Goal: Task Accomplishment & Management: Manage account settings

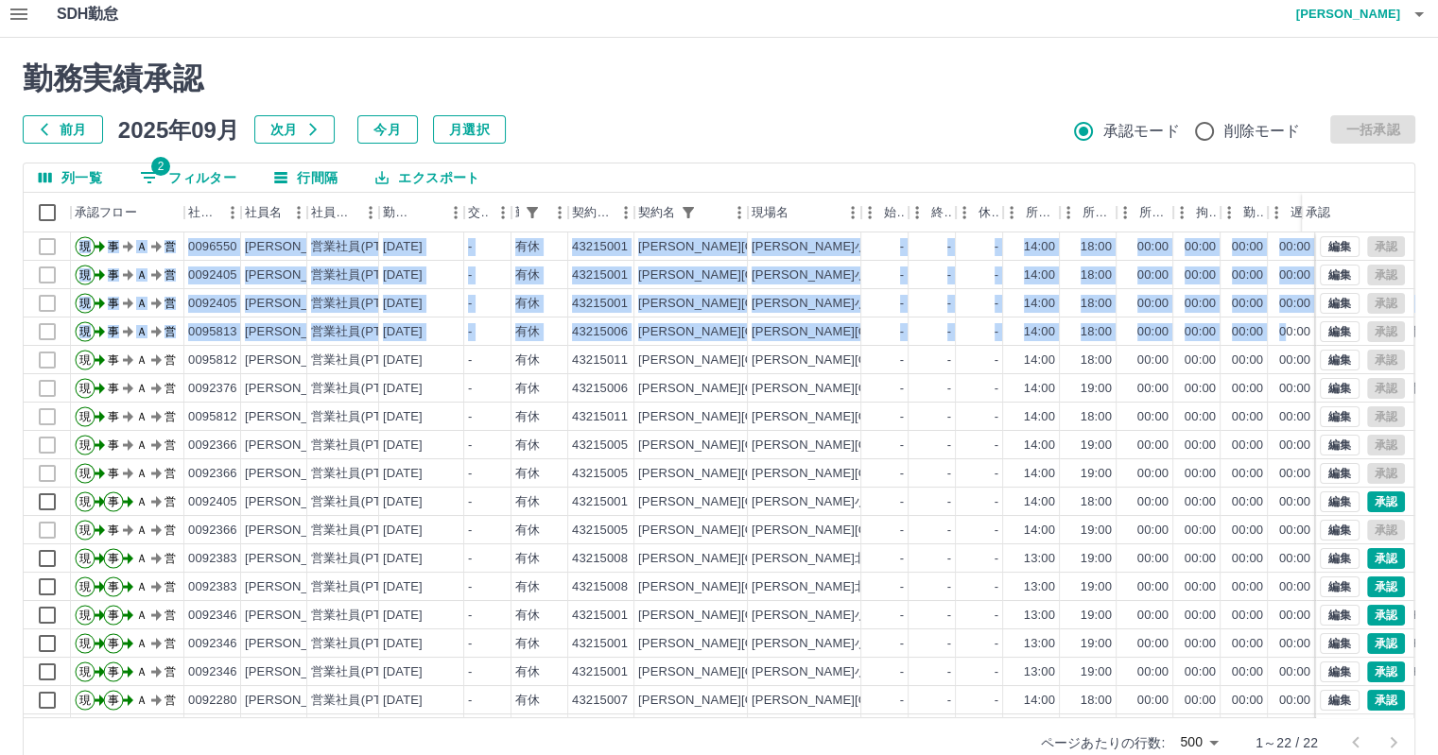
drag, startPoint x: 1418, startPoint y: 271, endPoint x: 1288, endPoint y: 339, distance: 147.2
click at [1288, 339] on div "勤務実績承認 前月 [DATE] 次月 今月 月選択 承認モード 削除モード 一括承認 列一覧 2 フィルター 行間隔 エクスポート 承認フロー 社員番号 社…" at bounding box center [719, 414] width 1438 height 753
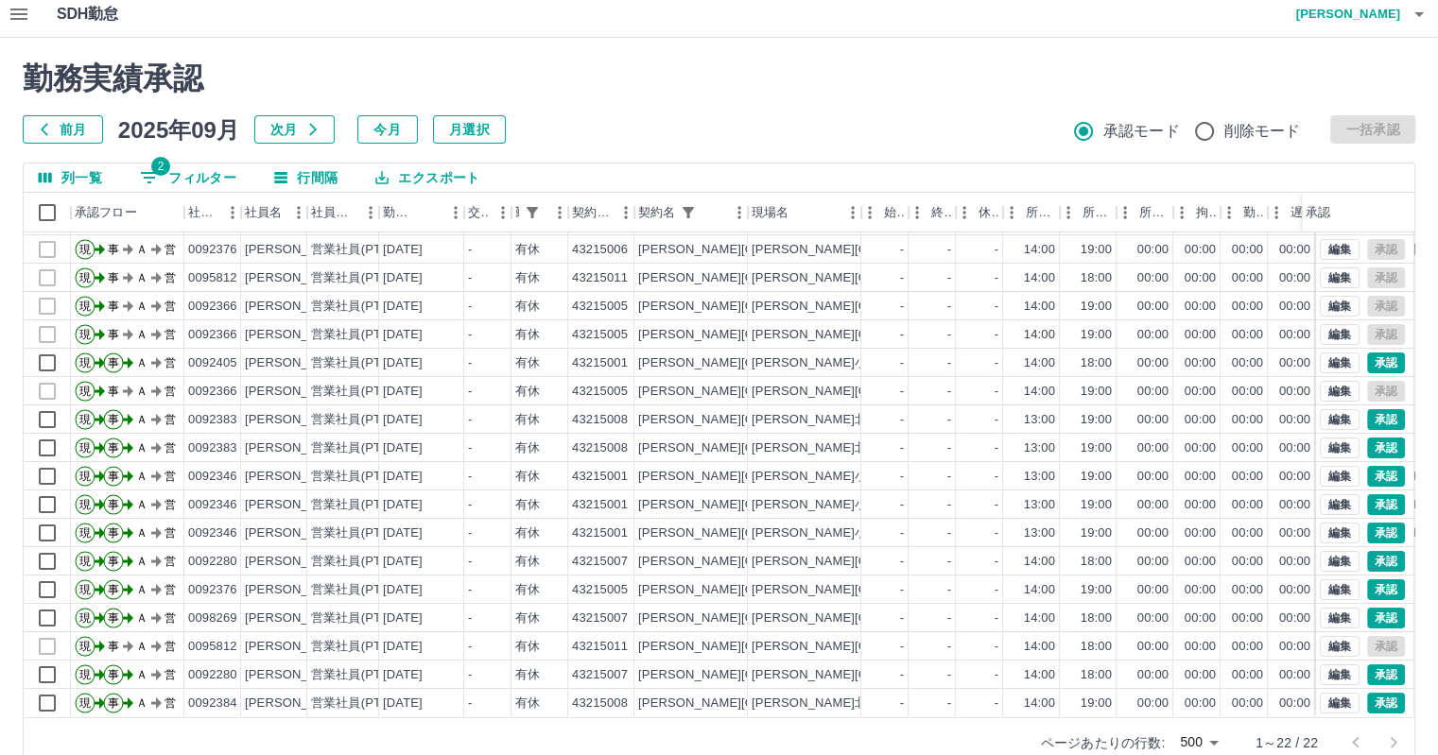
scroll to position [152, 0]
click at [286, 473] on div "[PERSON_NAME]" at bounding box center [274, 476] width 66 height 28
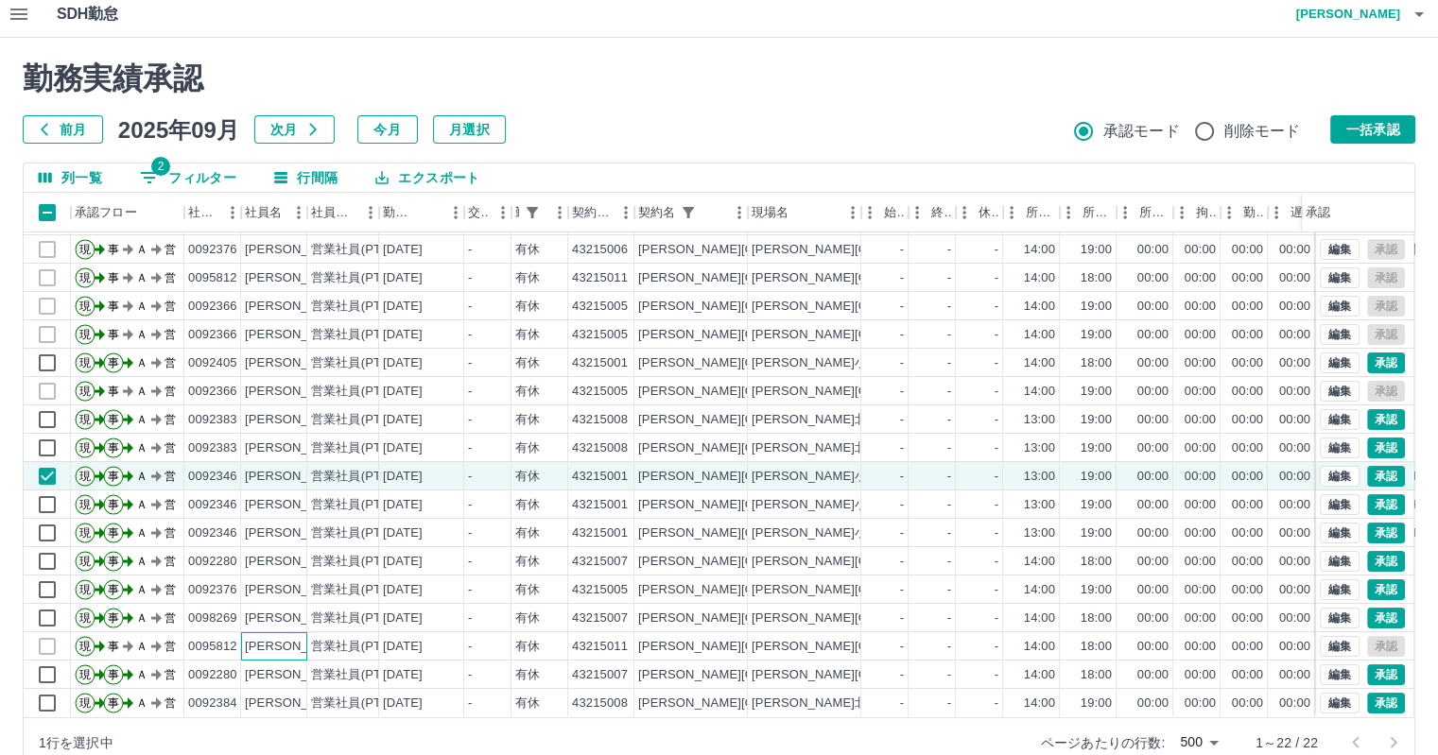
click at [248, 638] on div "[PERSON_NAME]" at bounding box center [296, 647] width 103 height 18
click at [203, 165] on button "2 フィルター" at bounding box center [188, 178] width 127 height 28
select select "**********"
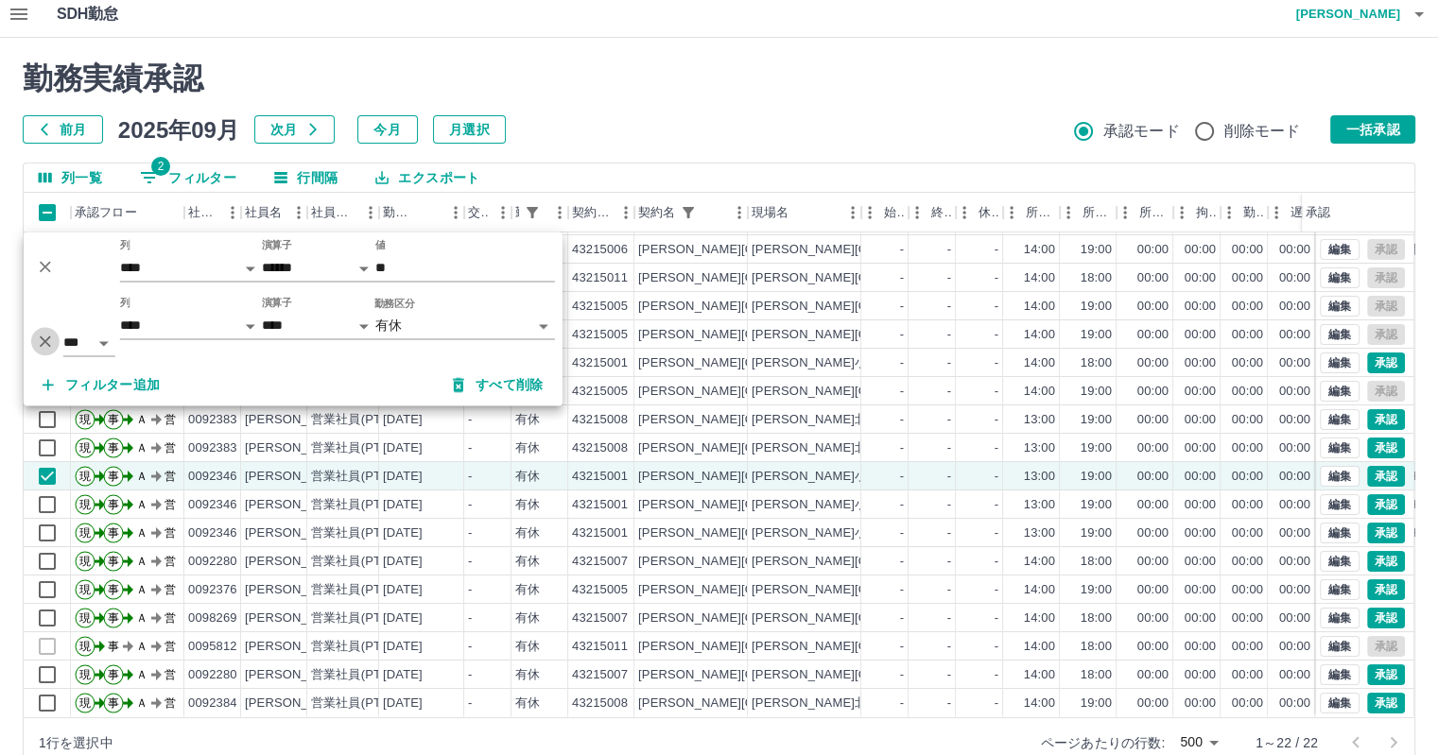
click at [42, 339] on icon "削除" at bounding box center [45, 341] width 19 height 19
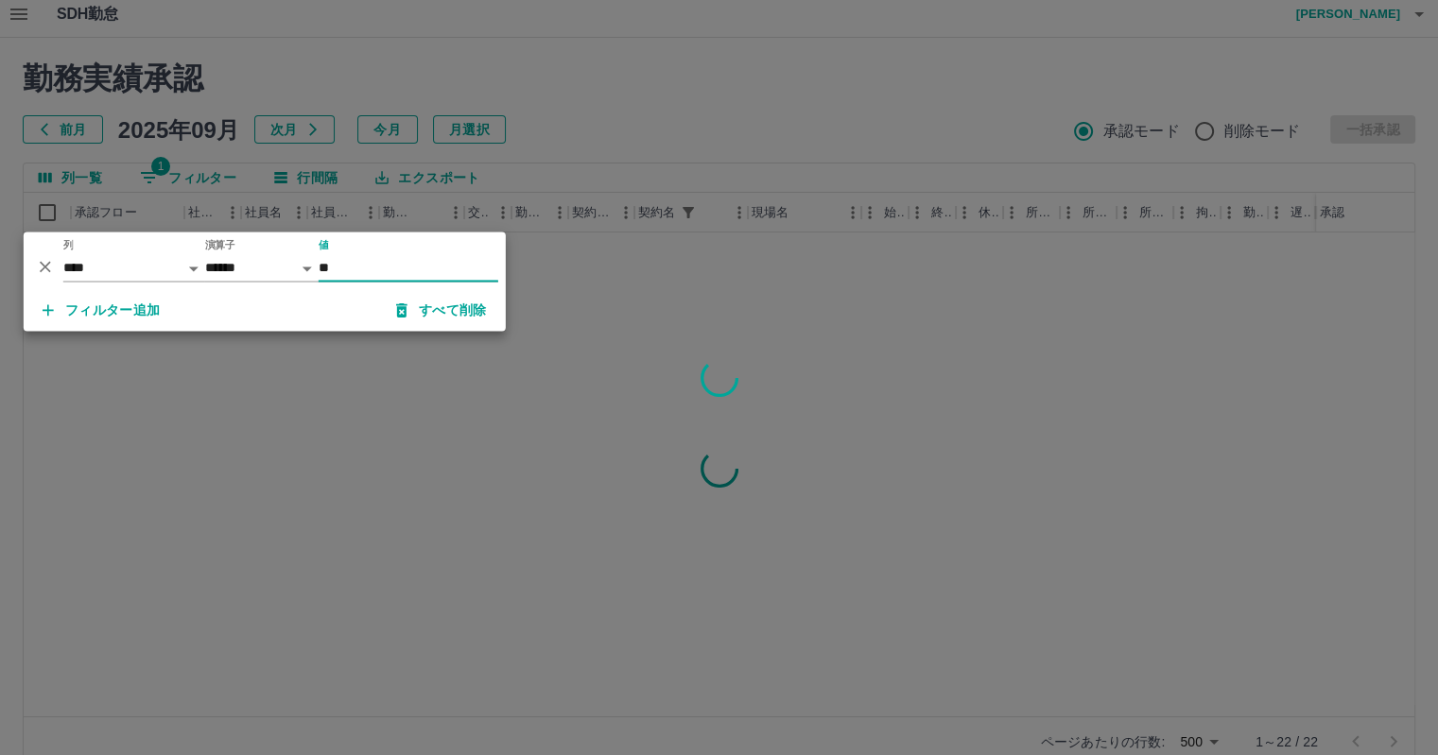
scroll to position [0, 0]
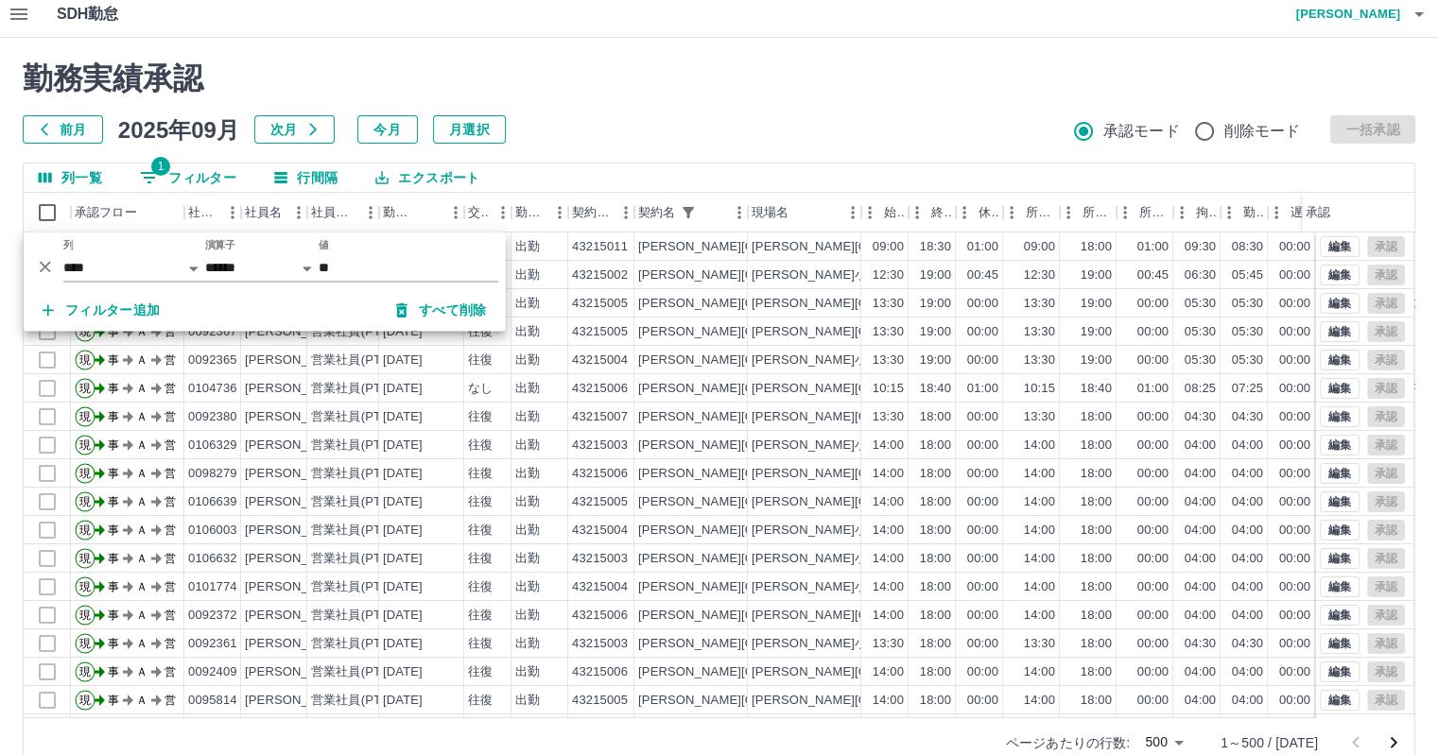
click at [562, 94] on h2 "勤務実績承認" at bounding box center [719, 79] width 1393 height 36
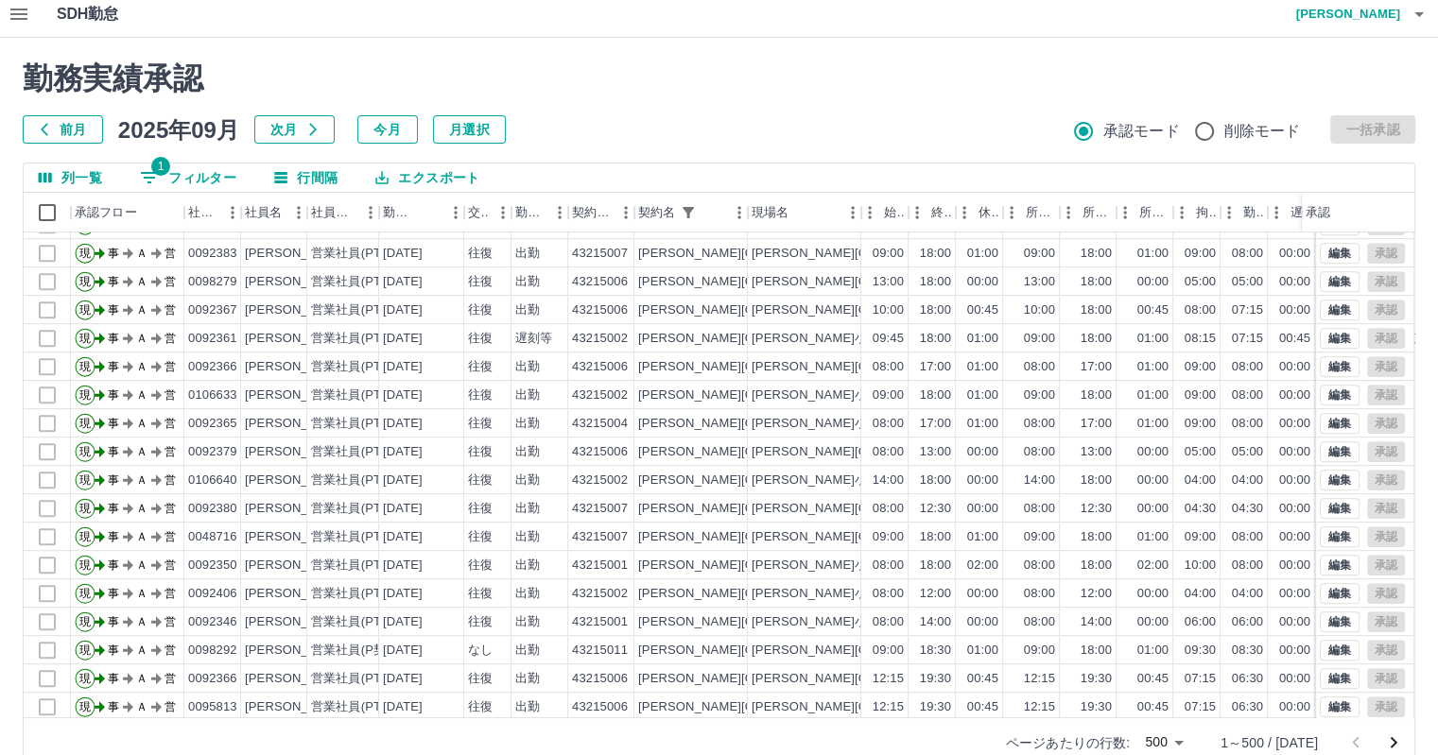
scroll to position [1011, 0]
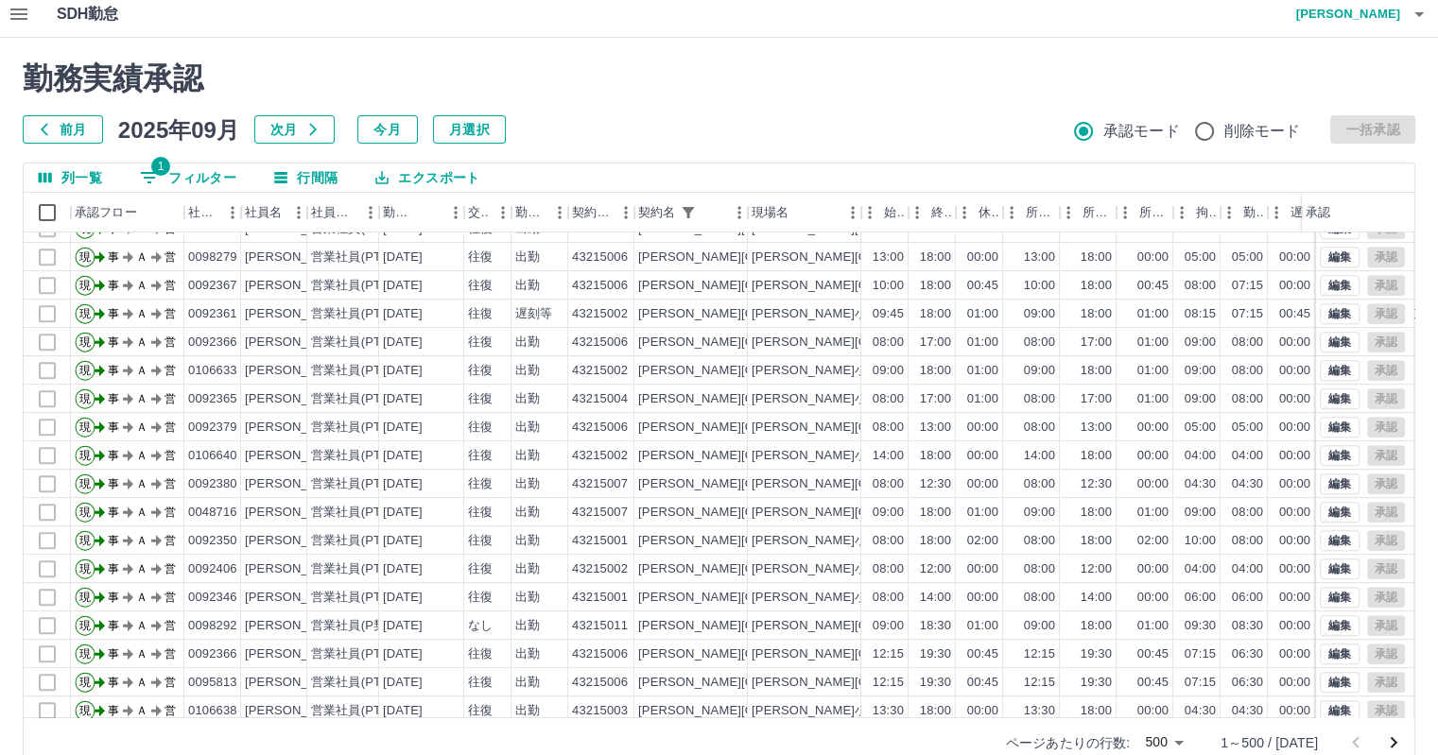
click at [1420, 290] on div "勤務実績承認 前月 [DATE] 次月 今月 月選択 承認モード 削除モード 一括承認 列一覧 1 フィルター 行間隔 エクスポート 承認フロー 社員番号 社…" at bounding box center [719, 414] width 1438 height 753
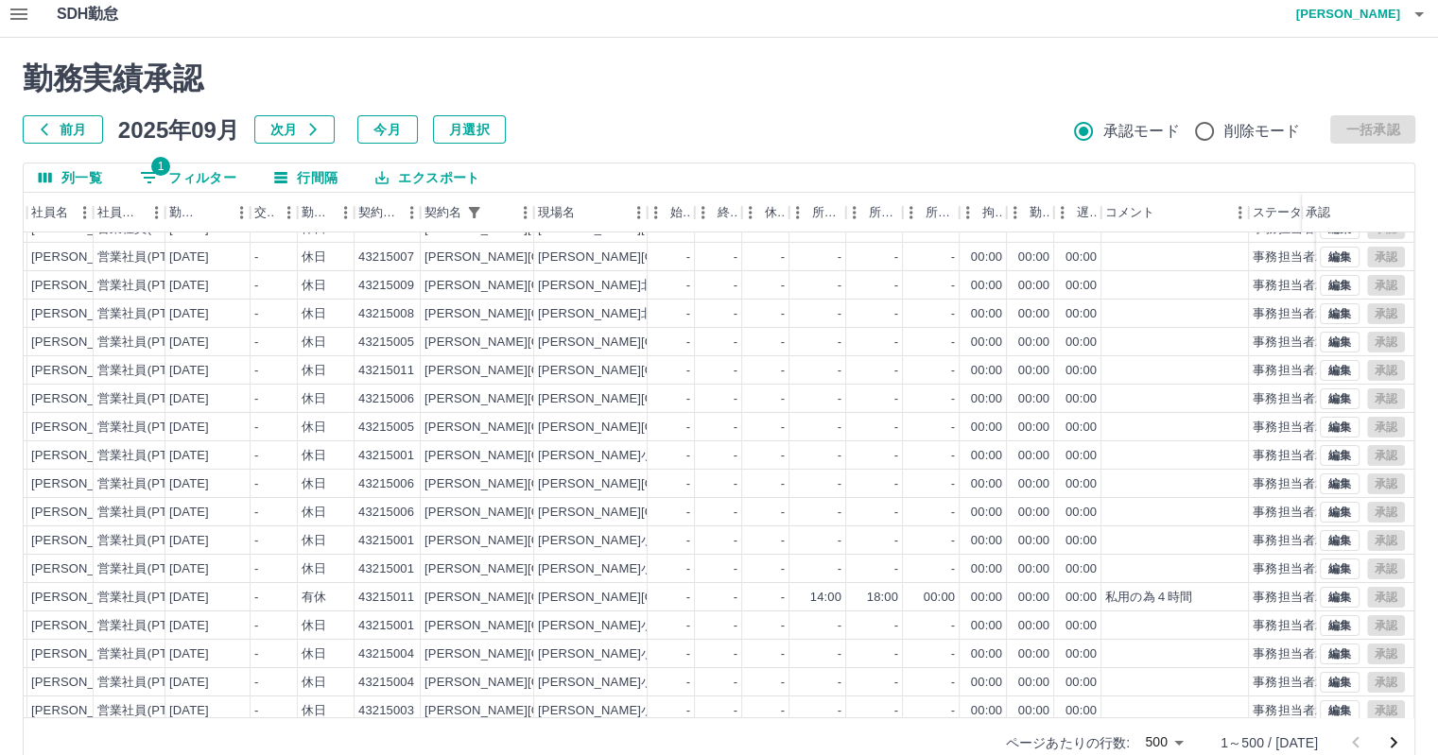
scroll to position [13709, 214]
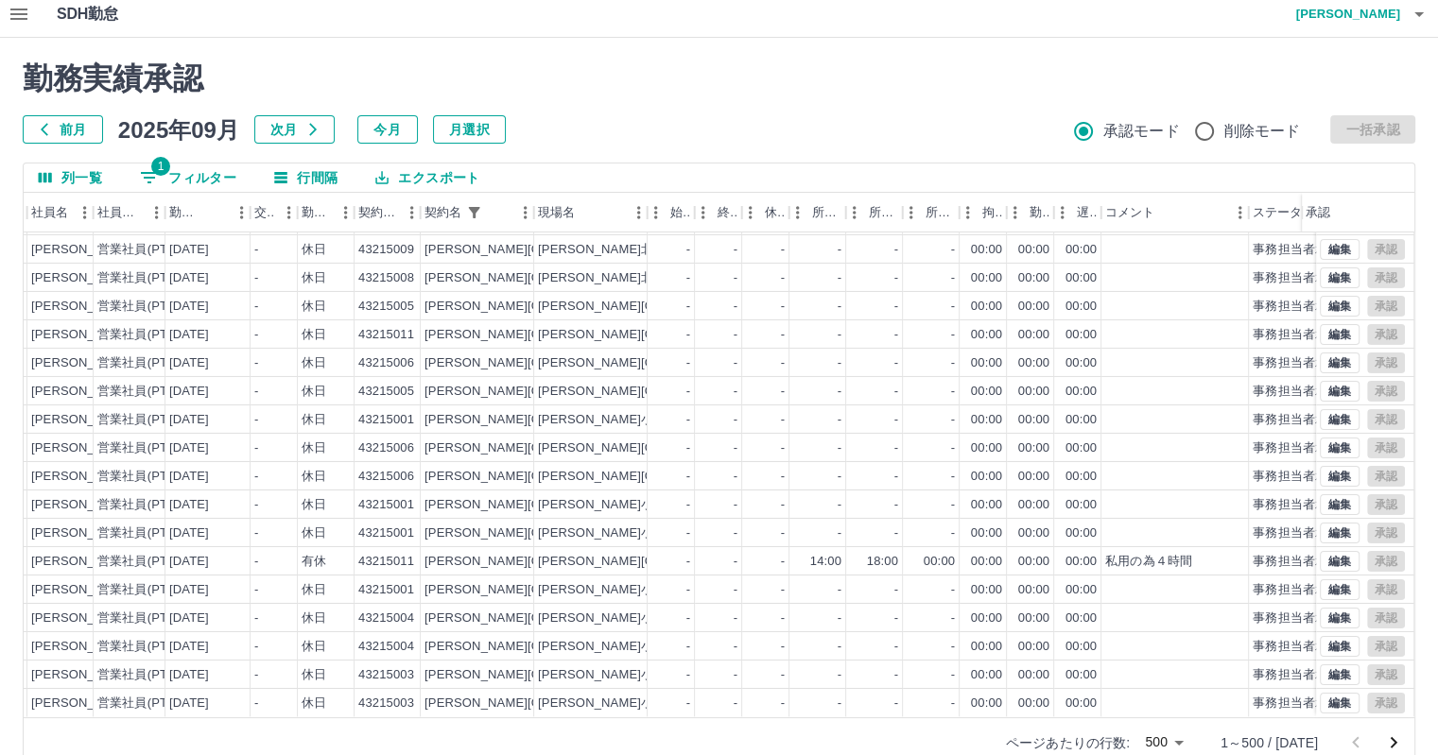
click at [1395, 740] on icon "次のページへ" at bounding box center [1394, 742] width 7 height 11
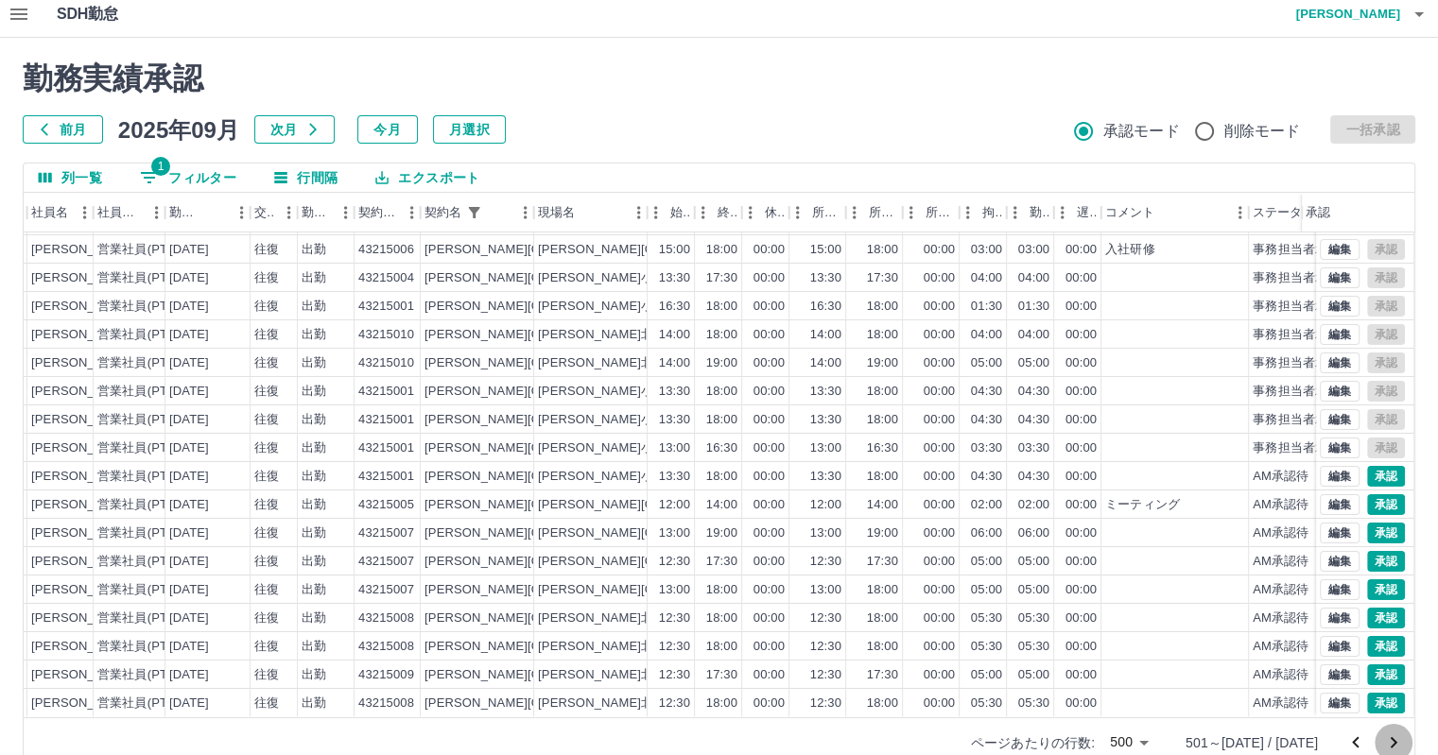
click at [1391, 740] on icon "次のページへ" at bounding box center [1393, 743] width 23 height 23
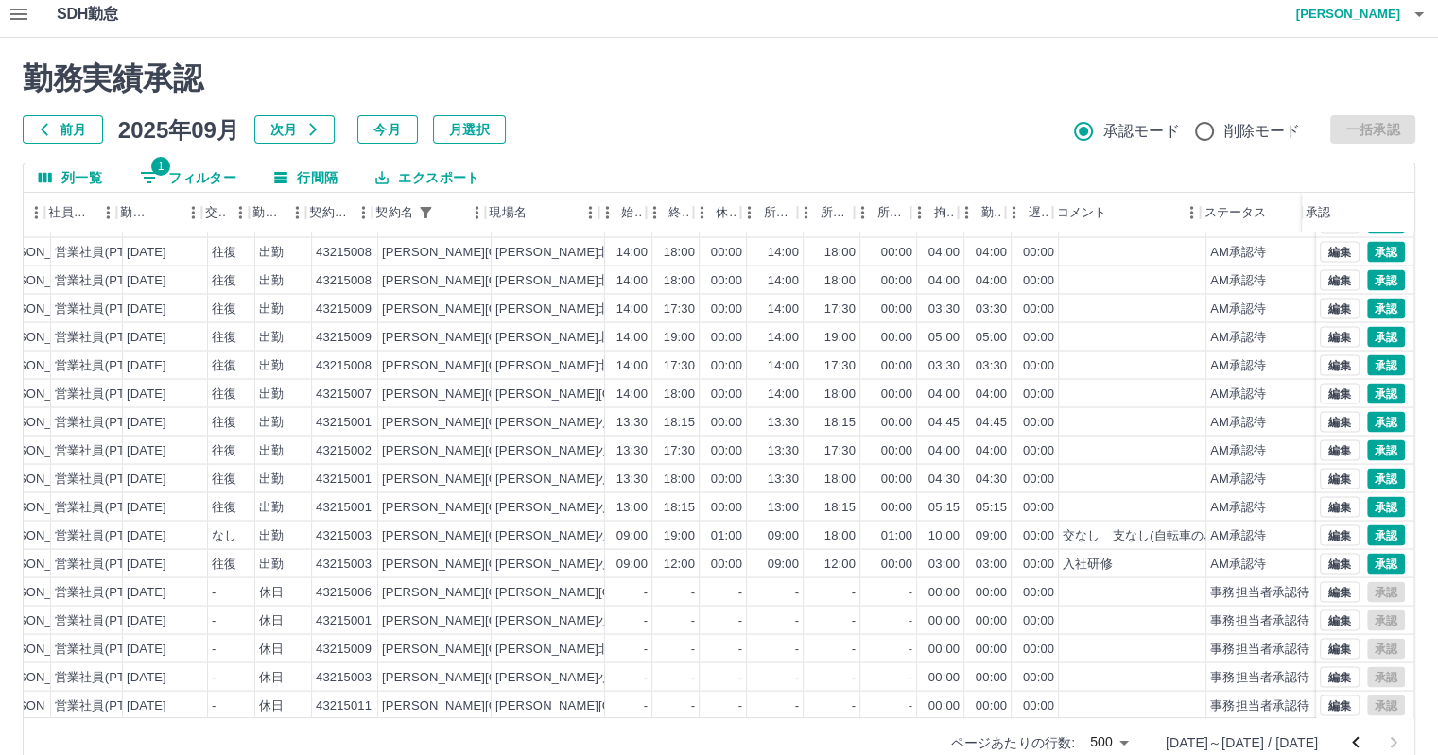
scroll to position [3739, 274]
drag, startPoint x: 1188, startPoint y: 210, endPoint x: 1203, endPoint y: 241, distance: 34.3
click at [1203, 241] on div "承認フロー 社員番号 社員名 社員区分 勤務日 交通費 勤務区分 契約コード 契約名 現場名 始業 終業 休憩 所定開始 所定終業 所定休憩 拘束 勤務 遅刻…" at bounding box center [719, 455] width 1391 height 525
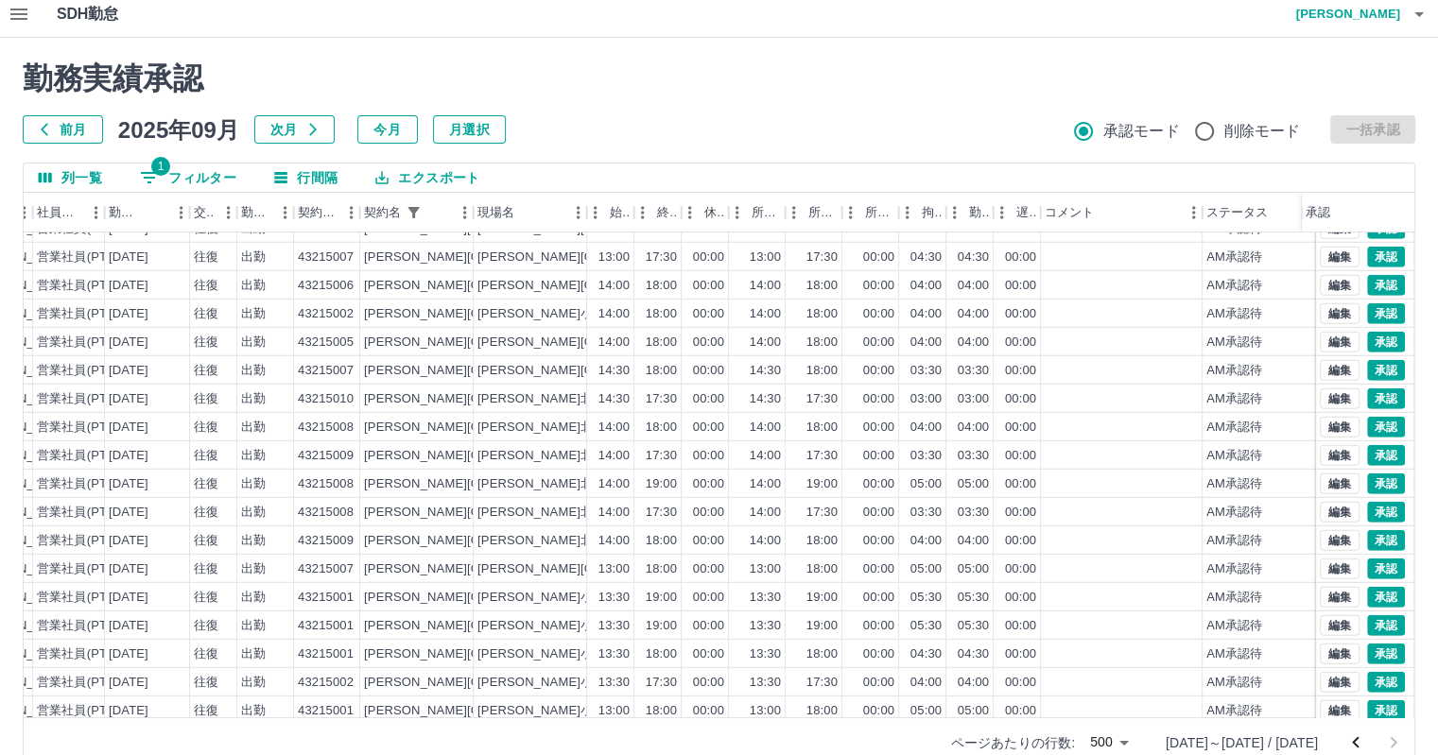
scroll to position [5484, 274]
